Goal: Information Seeking & Learning: Learn about a topic

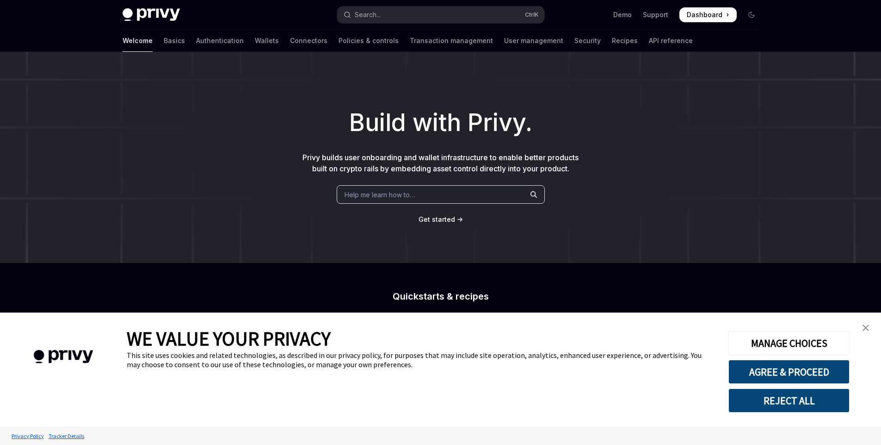
click at [867, 326] on img "close banner" at bounding box center [866, 327] width 6 height 6
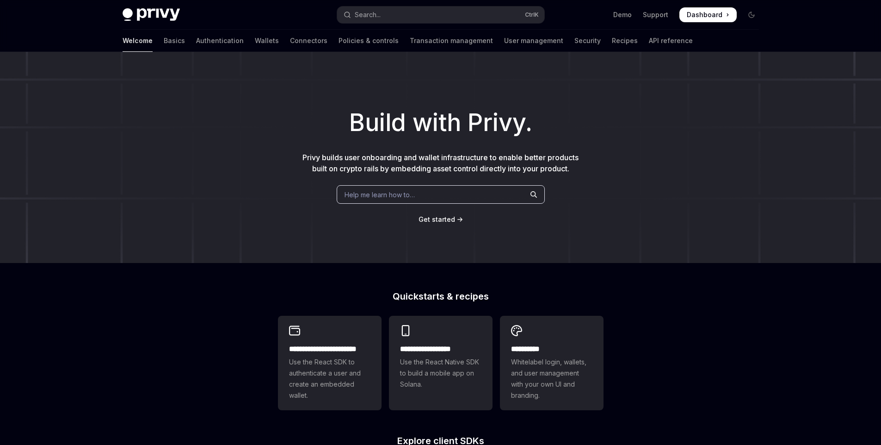
type textarea "*"
click at [408, 198] on span "Help me learn how to…" at bounding box center [380, 195] width 70 height 10
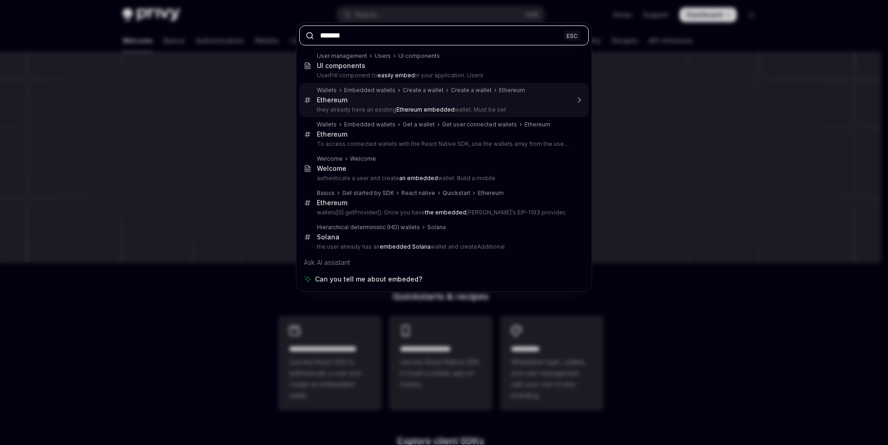
paste input "*********"
type input "**********"
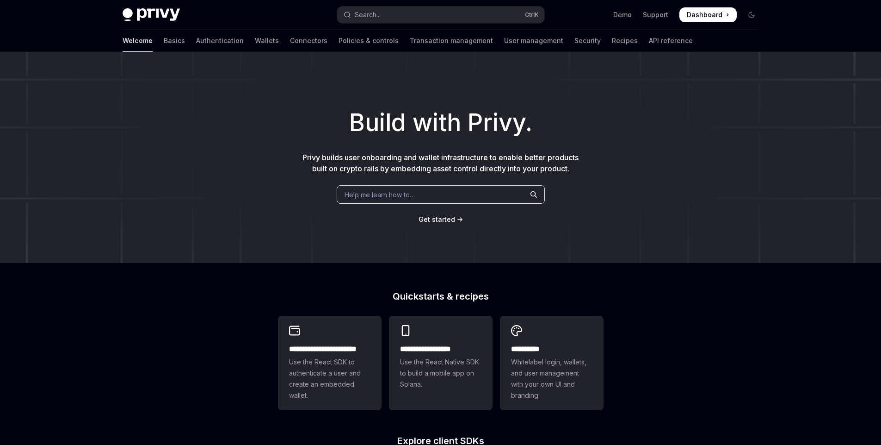
type textarea "*"
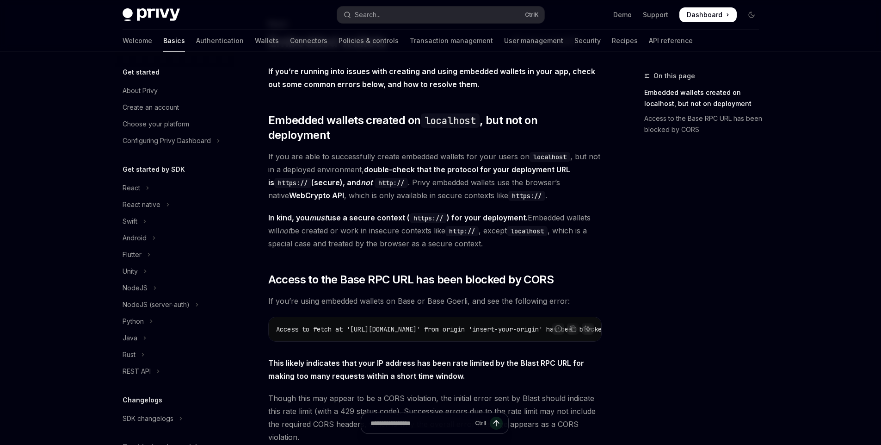
scroll to position [164, 0]
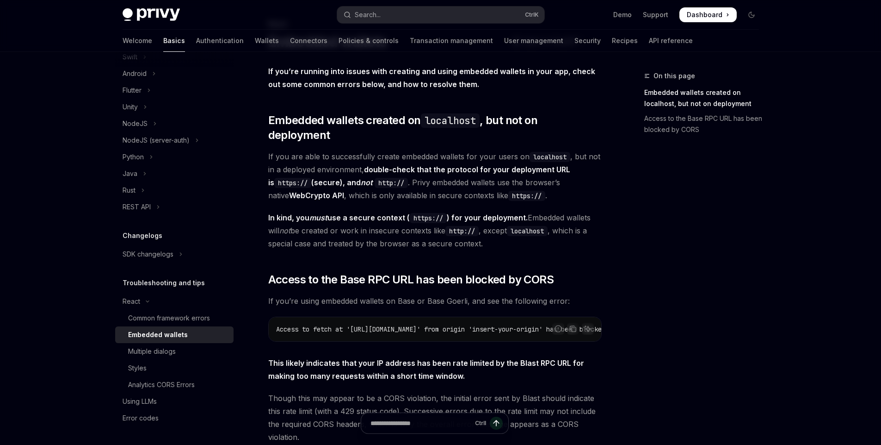
drag, startPoint x: 414, startPoint y: 326, endPoint x: 459, endPoint y: 325, distance: 45.3
click at [459, 325] on div "Access to fetch at '[URL][DOMAIN_NAME]' from origin 'insert-your-origin' has be…" at bounding box center [435, 329] width 333 height 24
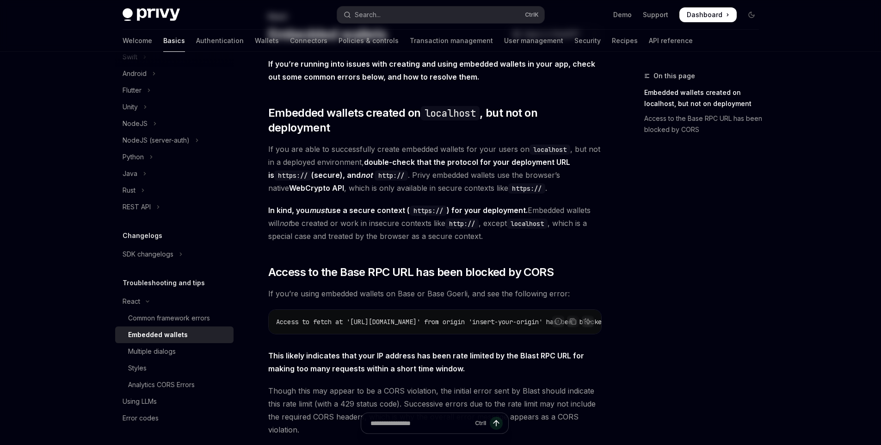
scroll to position [0, 0]
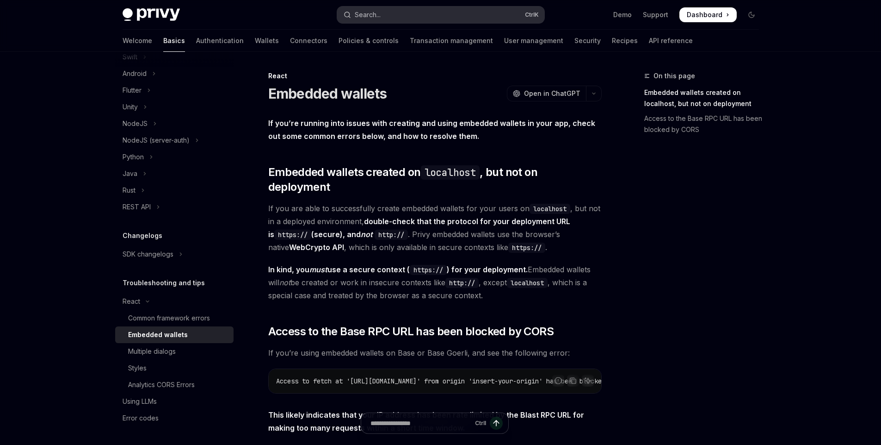
click at [466, 20] on button "Search... Ctrl K" at bounding box center [440, 14] width 207 height 17
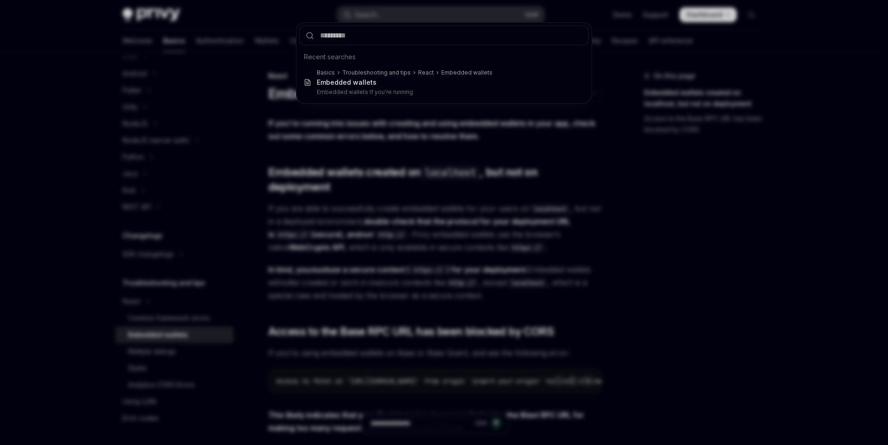
type input "**********"
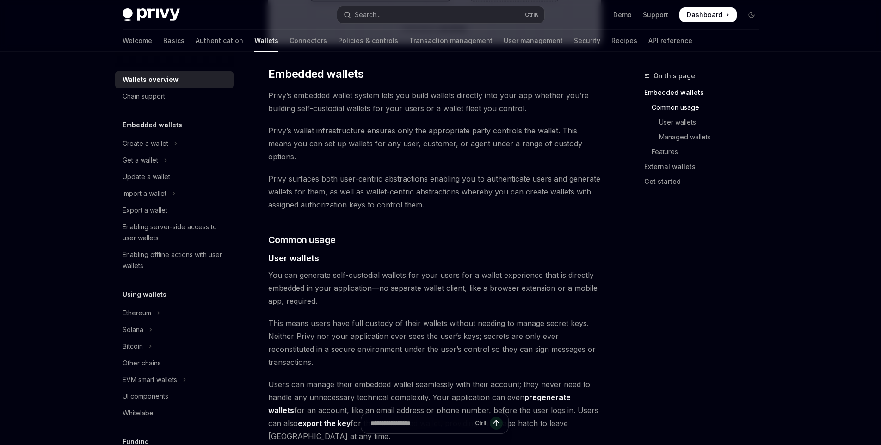
scroll to position [620, 0]
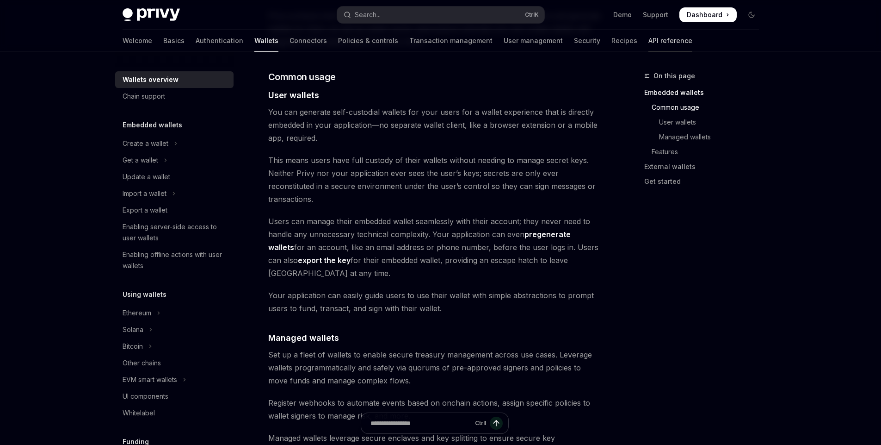
click at [649, 43] on link "API reference" at bounding box center [671, 41] width 44 height 22
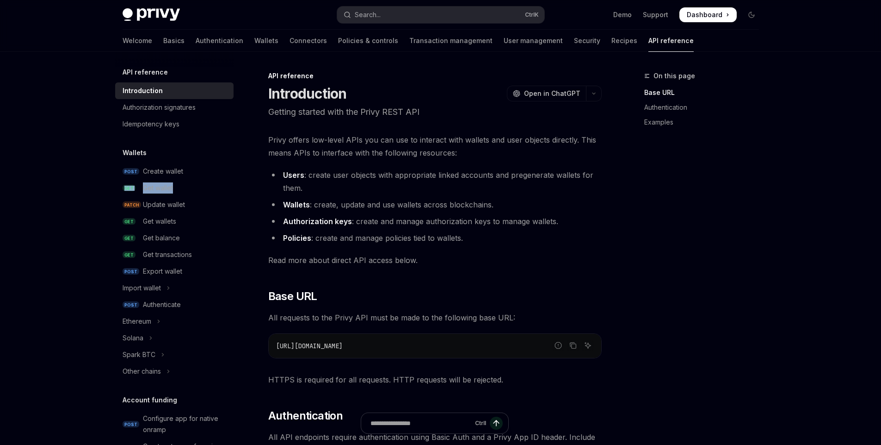
drag, startPoint x: 238, startPoint y: 173, endPoint x: 242, endPoint y: 183, distance: 10.8
click at [242, 183] on div "API reference Introduction Authorization signatures Idempotency keys Wallets PO…" at bounding box center [181, 248] width 133 height 393
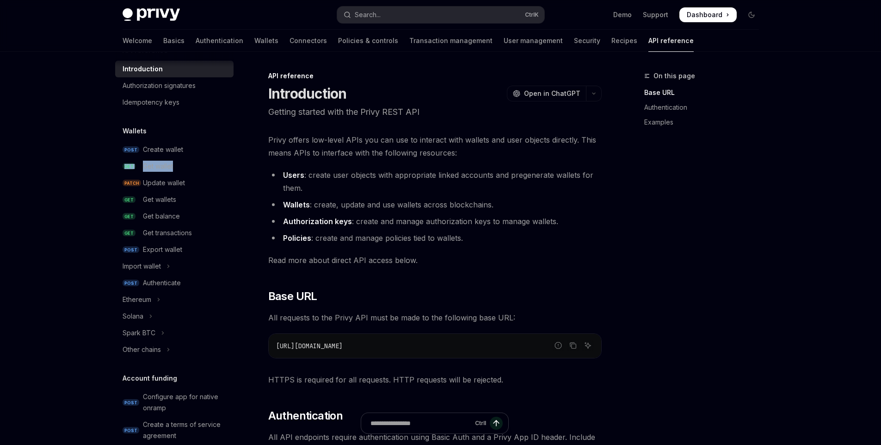
scroll to position [25, 0]
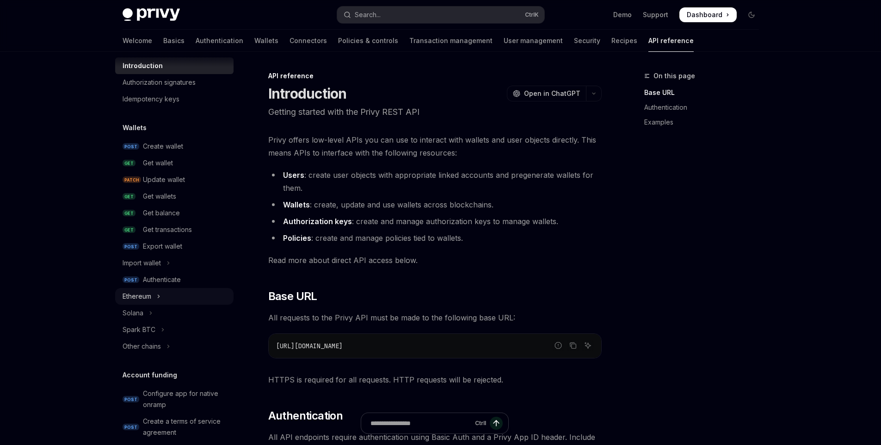
scroll to position [136, 0]
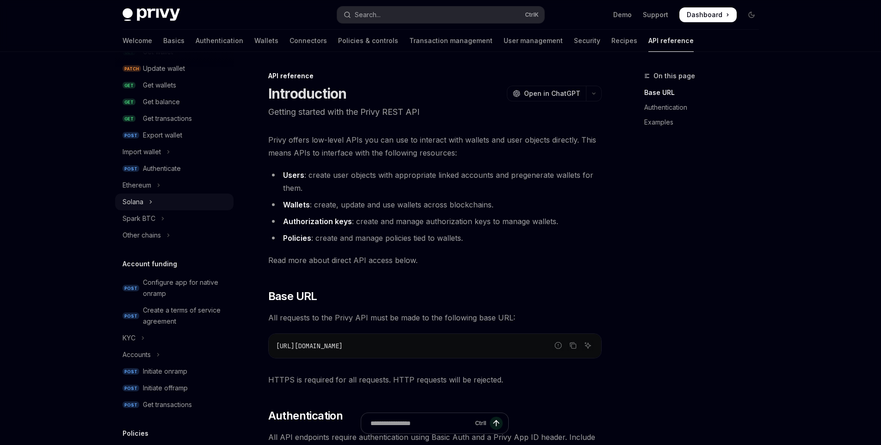
click at [150, 204] on icon "Toggle Solana section" at bounding box center [151, 201] width 4 height 11
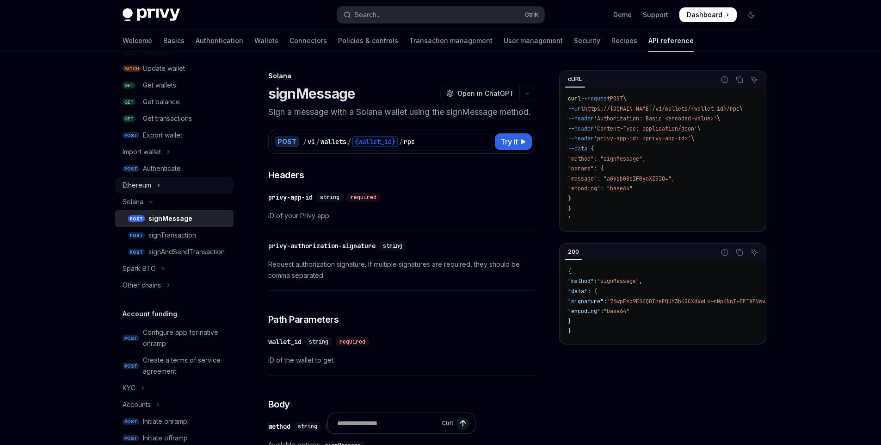
click at [157, 187] on icon "Toggle Ethereum section" at bounding box center [159, 185] width 4 height 11
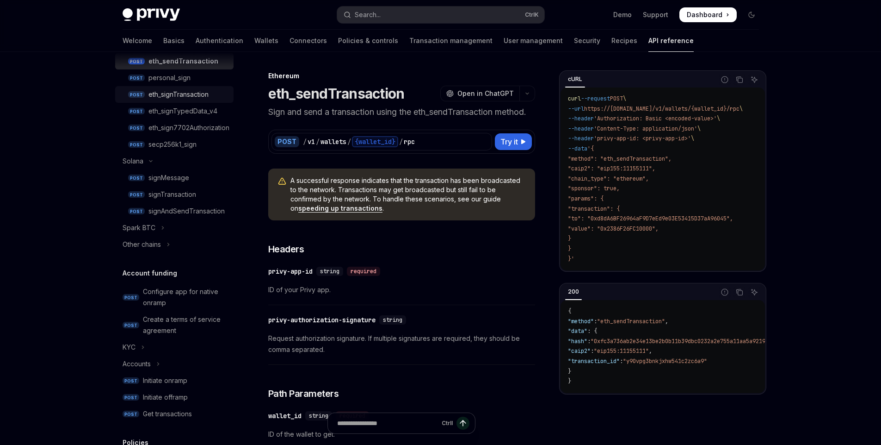
scroll to position [303, 0]
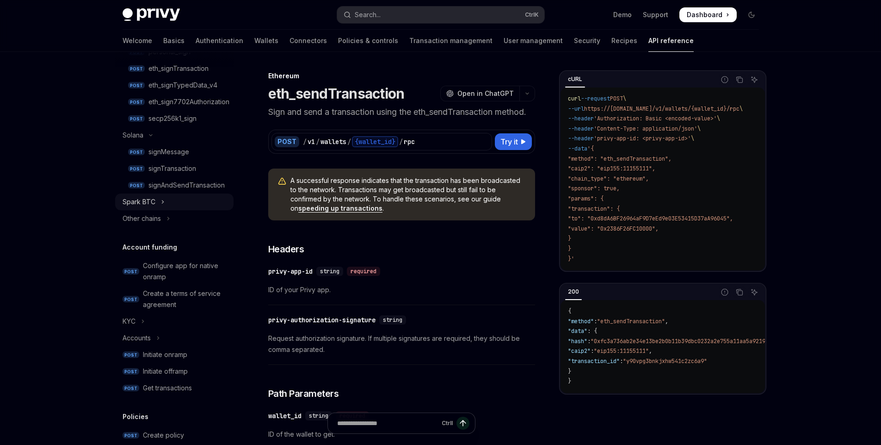
click at [161, 200] on icon "Toggle Spark BTC section" at bounding box center [163, 201] width 4 height 11
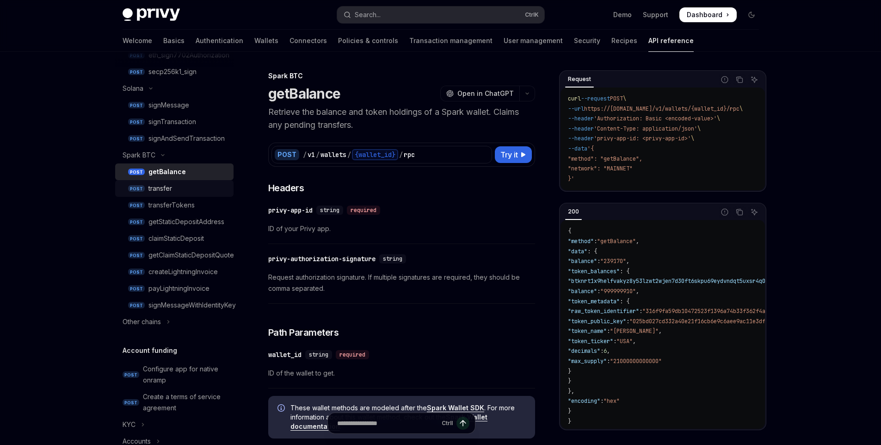
scroll to position [414, 0]
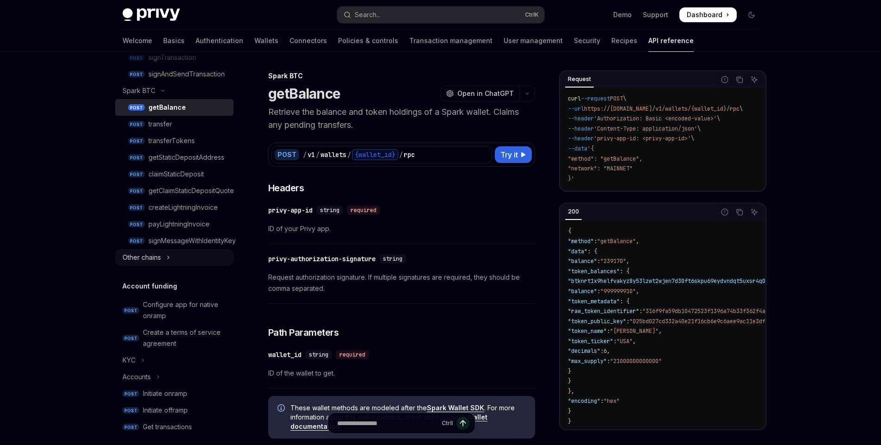
click at [171, 260] on button "Other chains" at bounding box center [174, 257] width 118 height 17
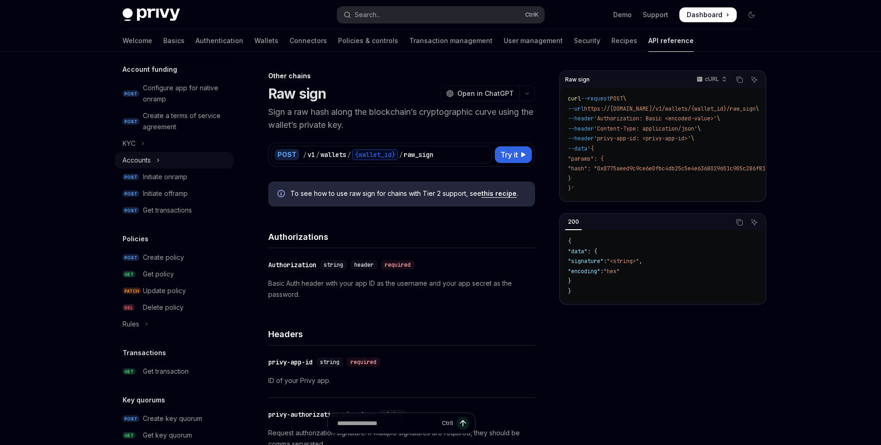
scroll to position [747, 0]
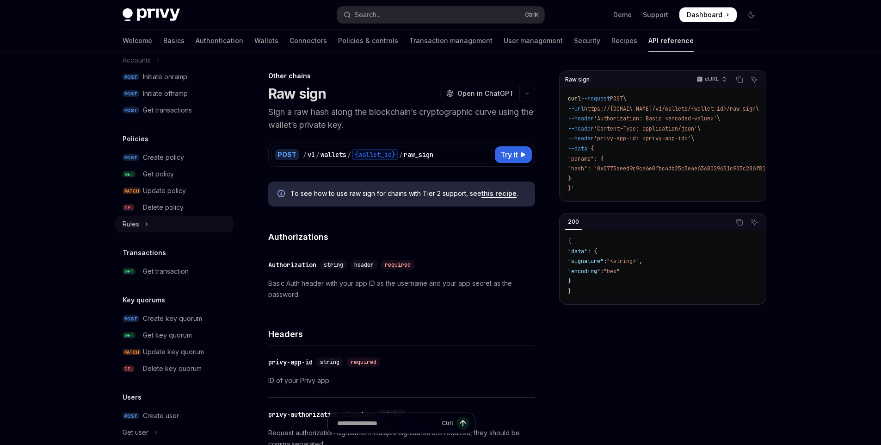
click at [148, 225] on icon "Toggle Rules section" at bounding box center [147, 223] width 4 height 11
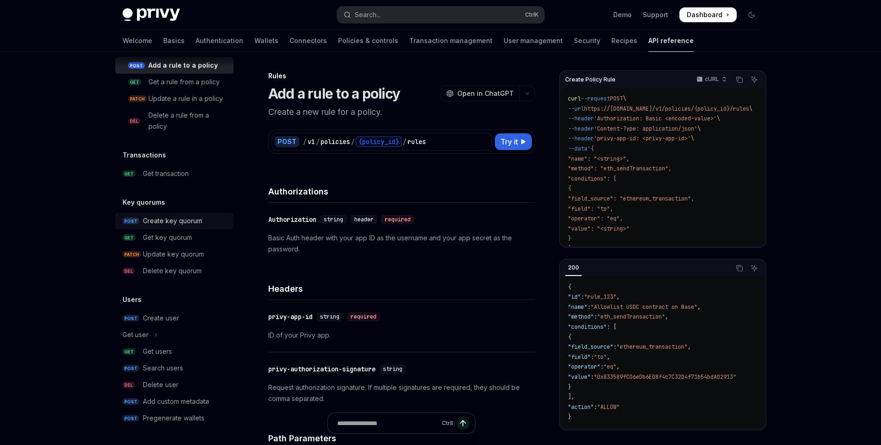
scroll to position [933, 0]
click at [158, 336] on button "Get user" at bounding box center [174, 334] width 118 height 17
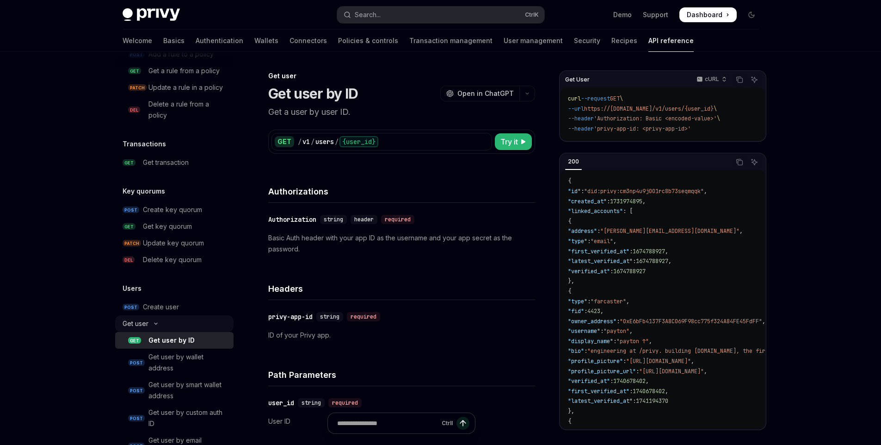
type textarea "*"
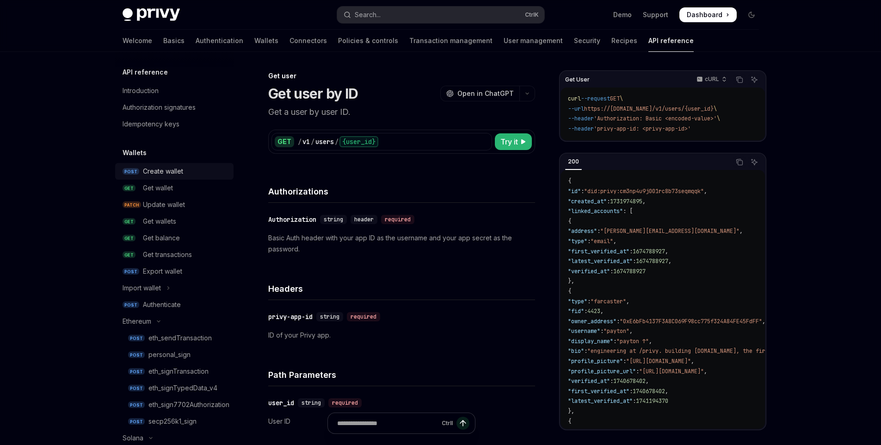
click at [190, 172] on div "Create wallet" at bounding box center [185, 171] width 85 height 11
type textarea "*"
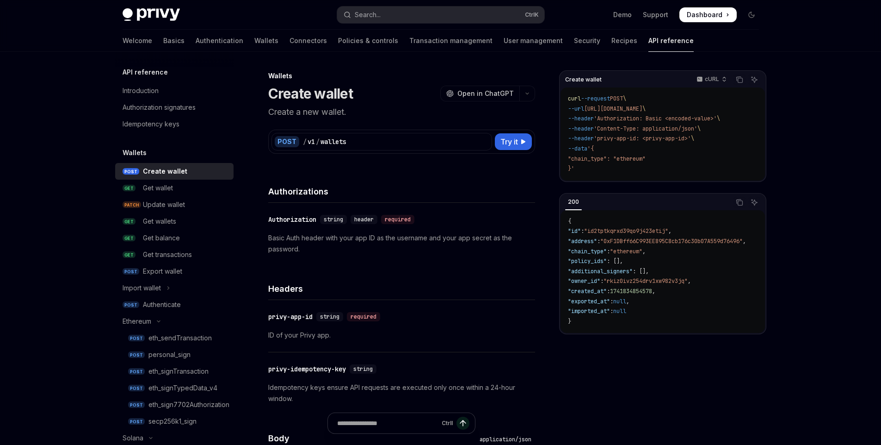
click at [463, 12] on button "Search... Ctrl K" at bounding box center [440, 14] width 207 height 17
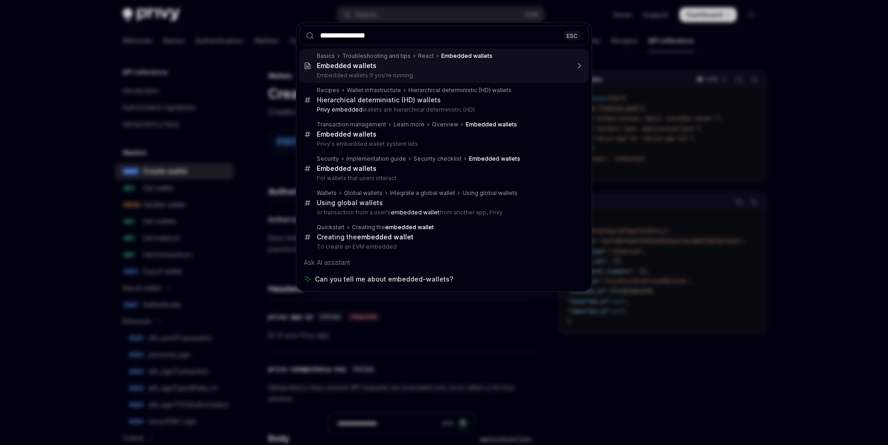
type input "**********"
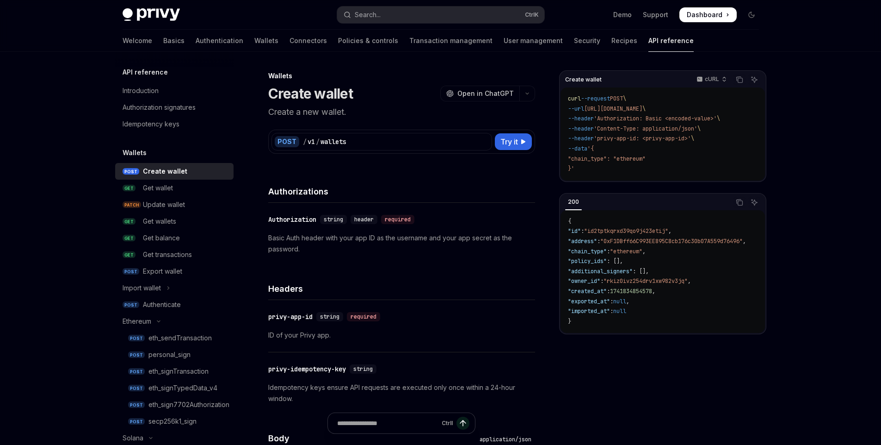
type textarea "*"
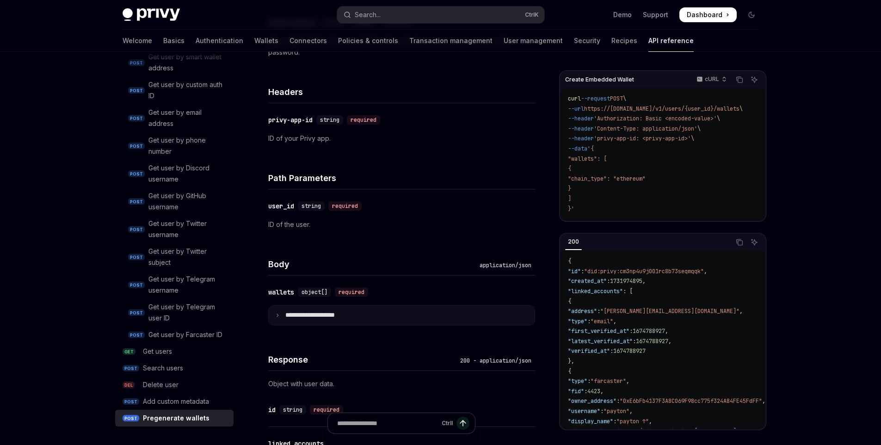
scroll to position [222, 0]
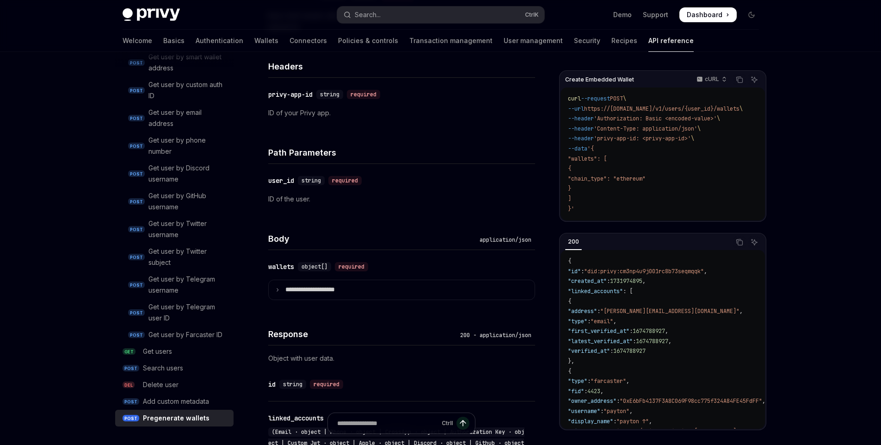
click at [320, 235] on h4 "Body" at bounding box center [372, 238] width 208 height 12
